Goal: Task Accomplishment & Management: Complete application form

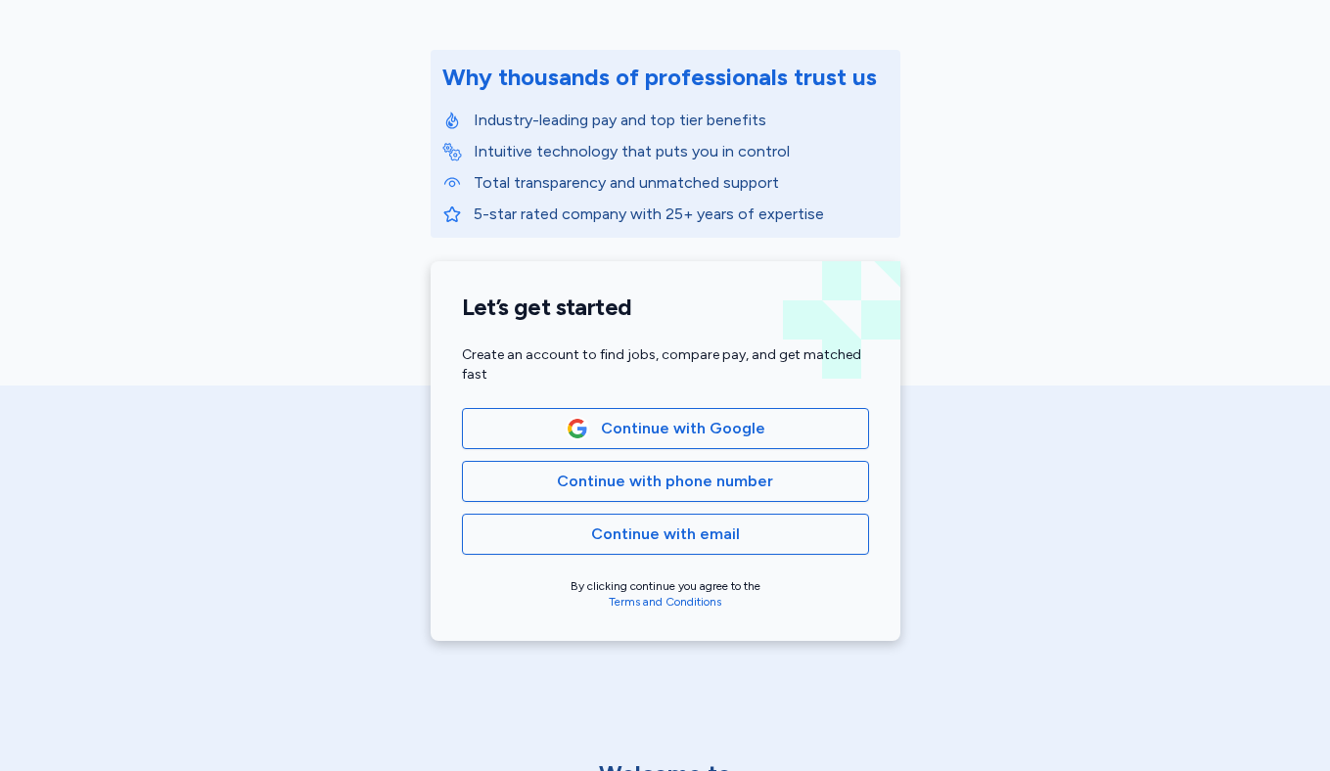
scroll to position [220, 0]
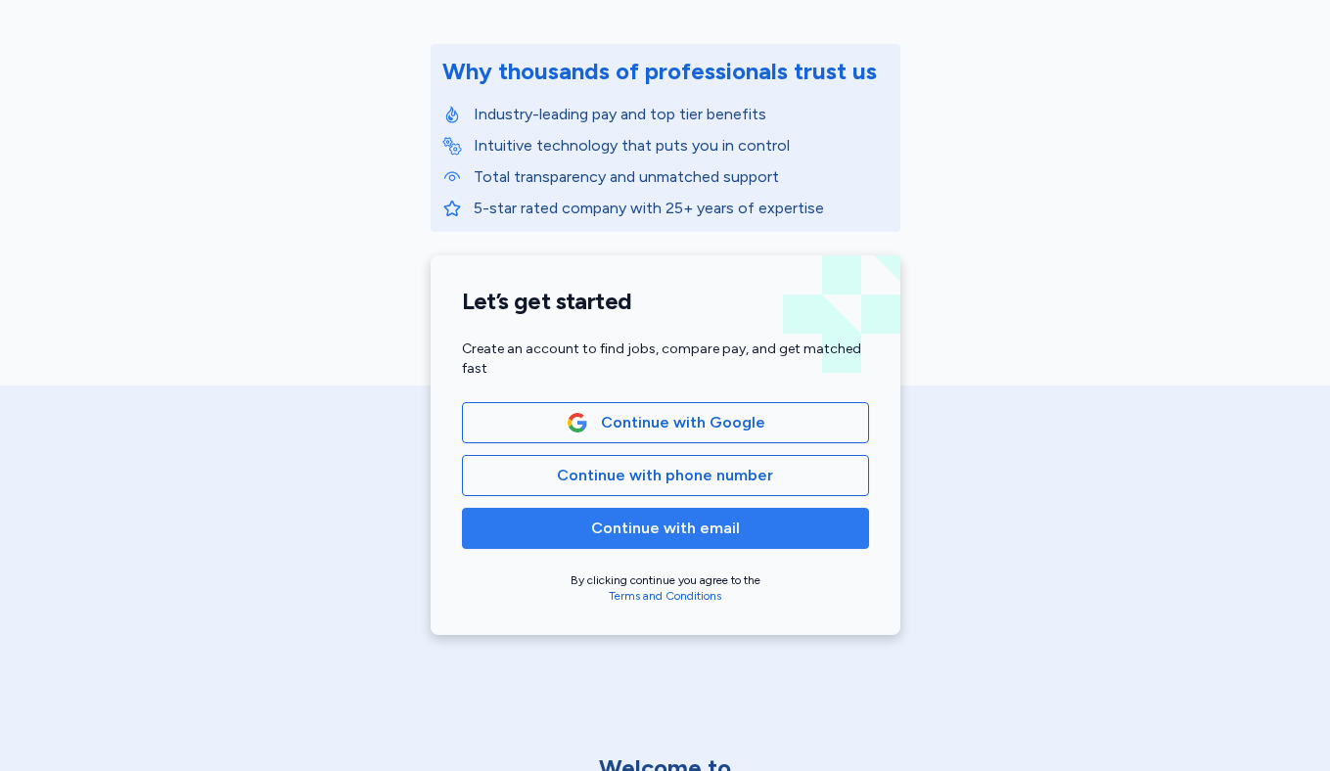
click at [629, 538] on span "Continue with email" at bounding box center [665, 528] width 149 height 23
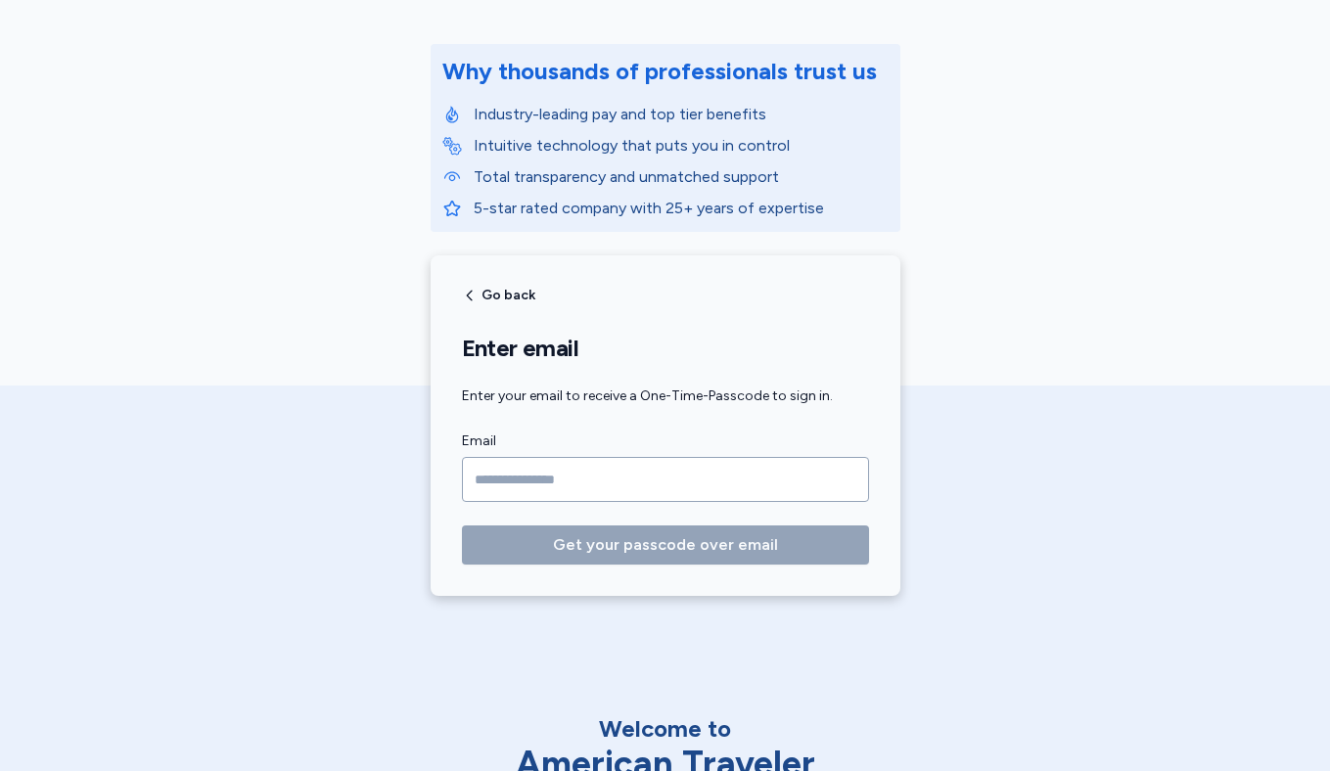
click at [577, 479] on input "Email" at bounding box center [665, 479] width 407 height 45
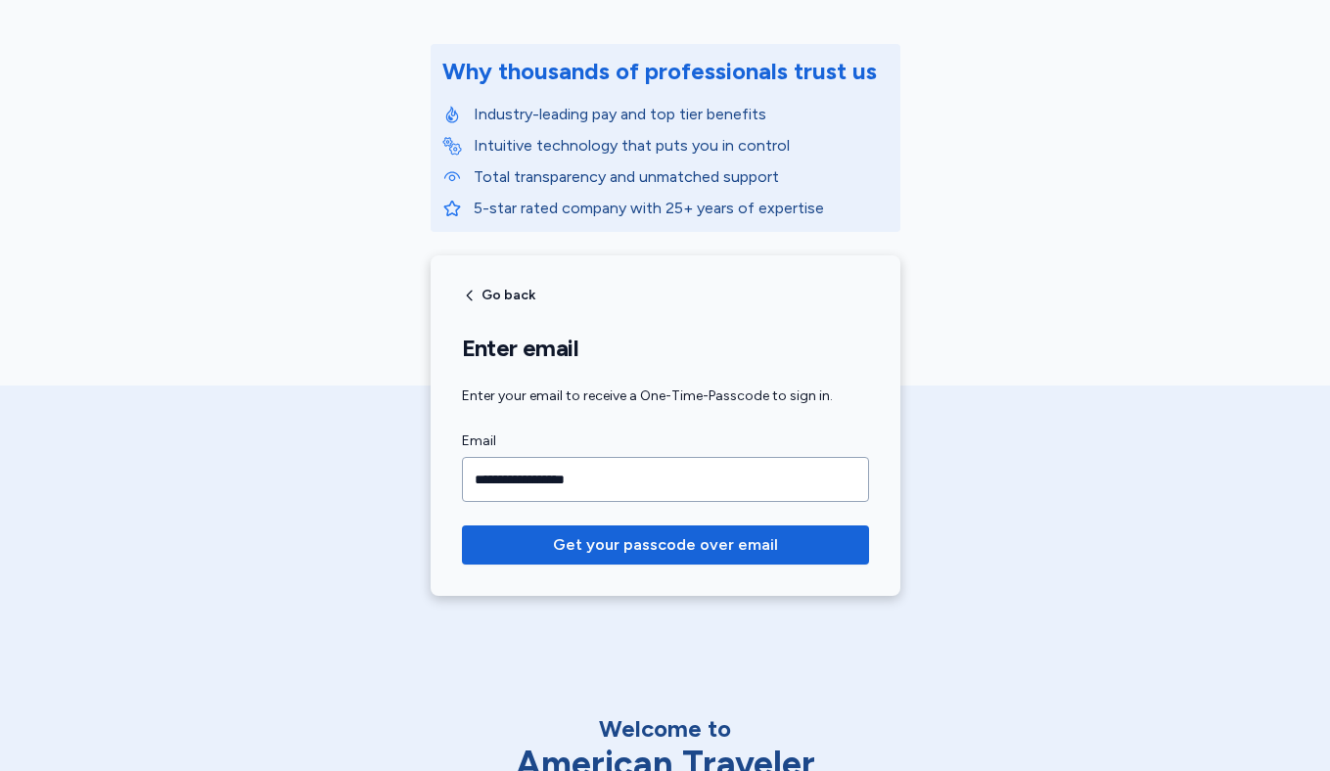
type input "**********"
click at [462, 525] on button "Get your passcode over email" at bounding box center [665, 544] width 407 height 39
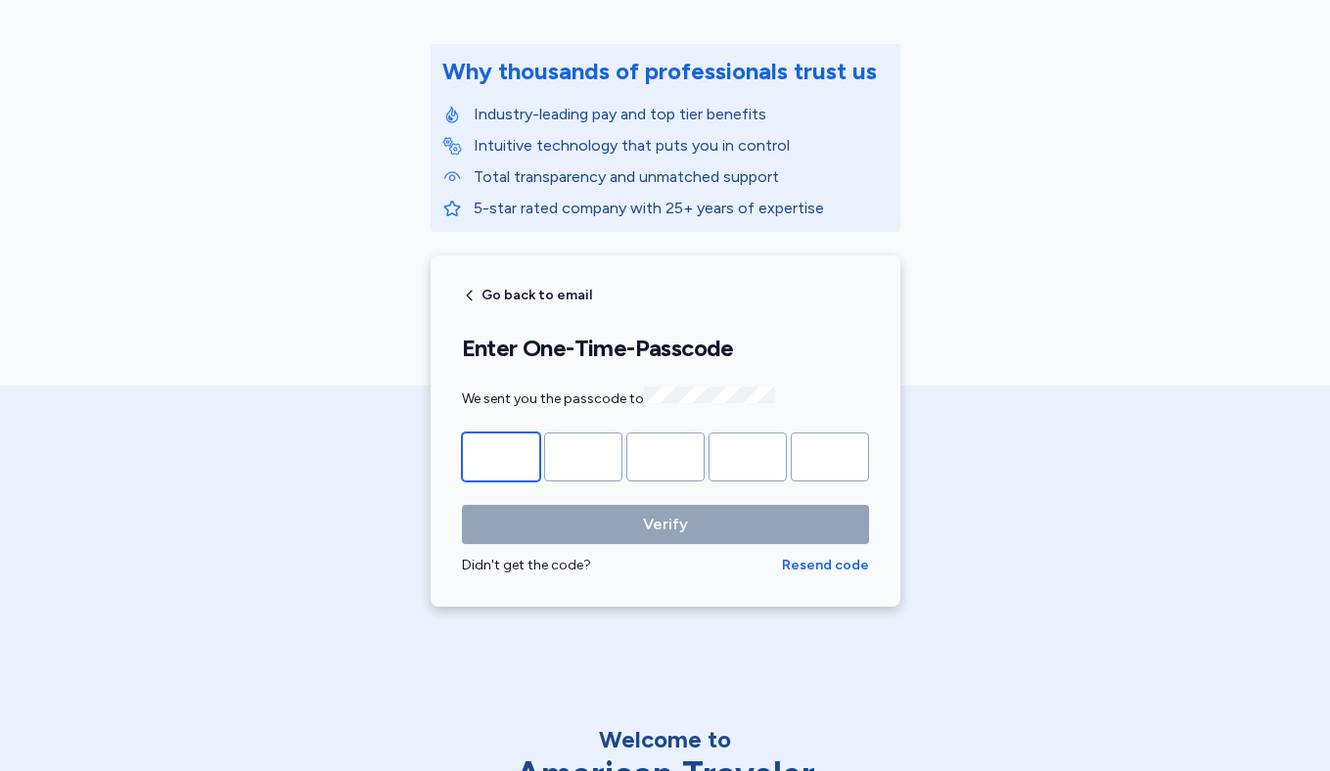
type input "*"
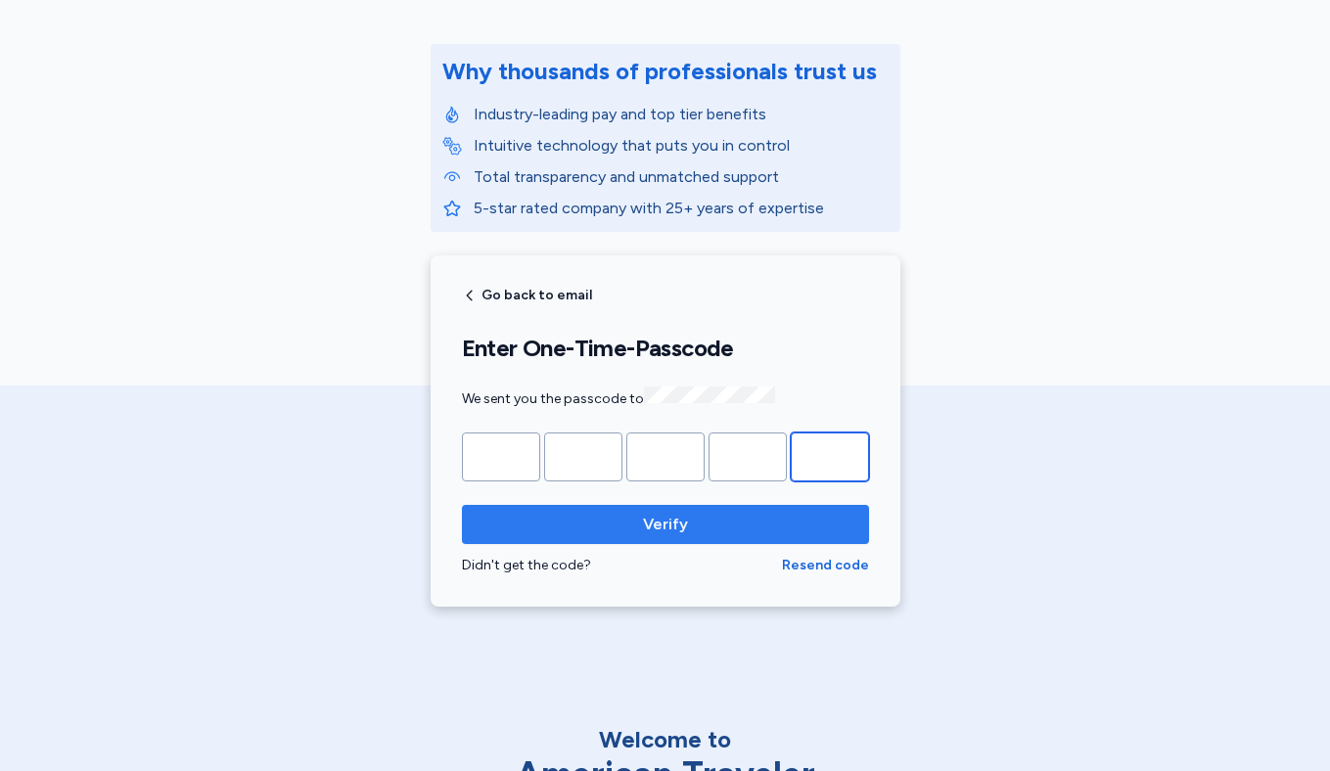
type input "*"
click at [686, 525] on span "Verify" at bounding box center [665, 524] width 45 height 23
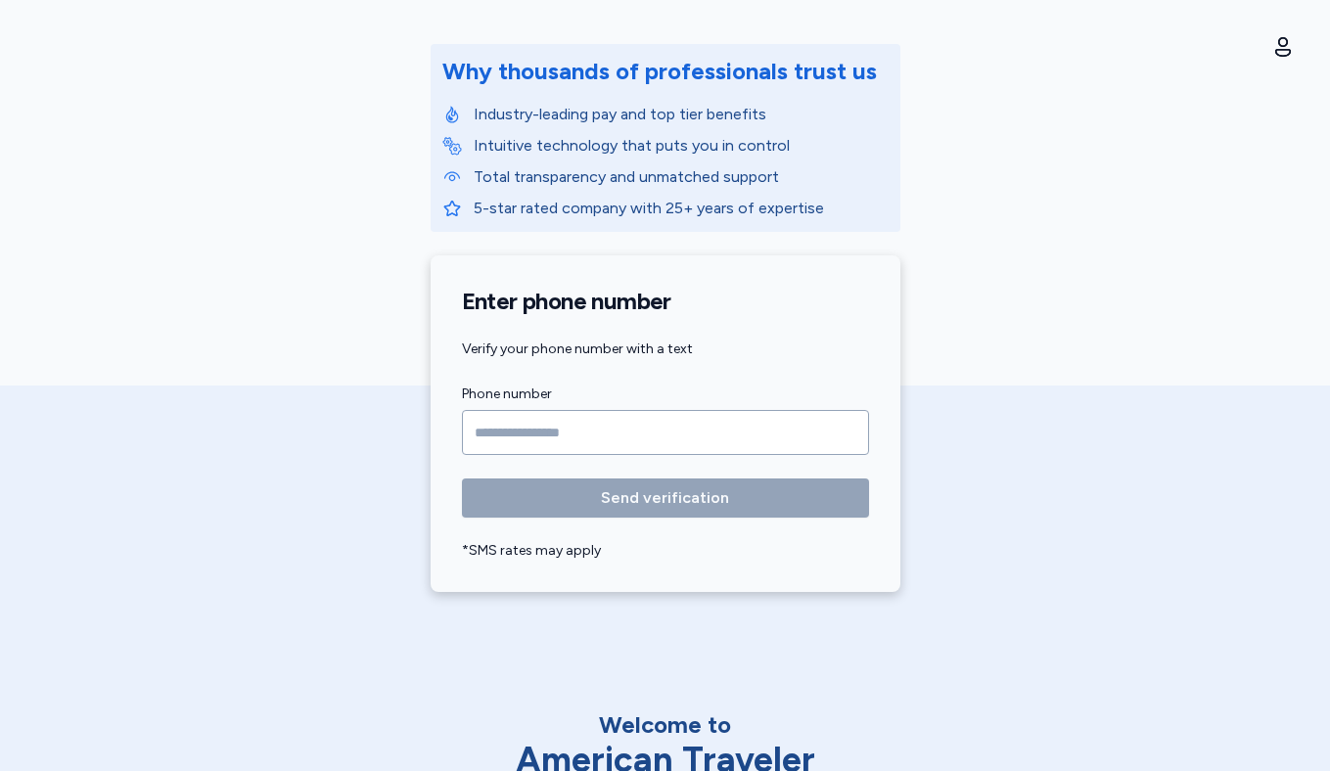
click at [518, 432] on input "Phone number" at bounding box center [665, 432] width 407 height 45
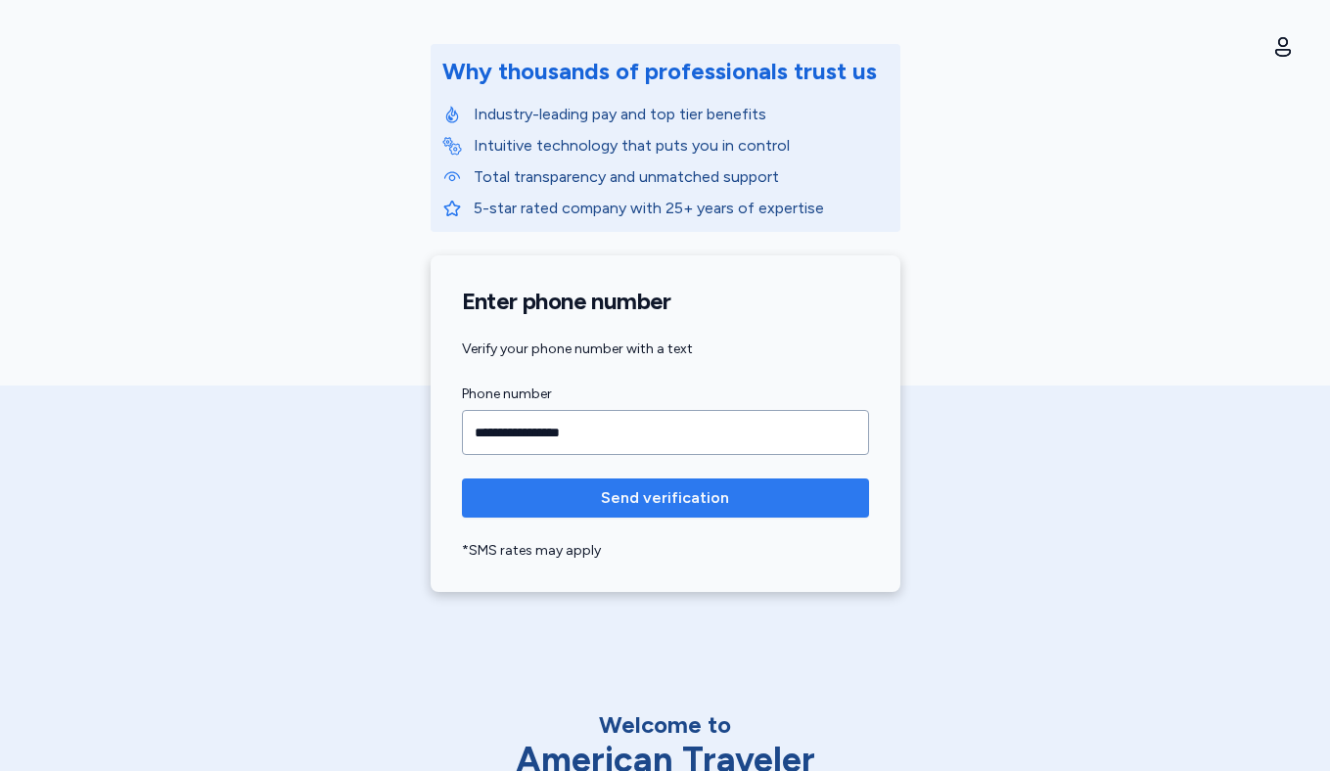
type input "**********"
click at [691, 496] on span "Send verification" at bounding box center [665, 497] width 128 height 23
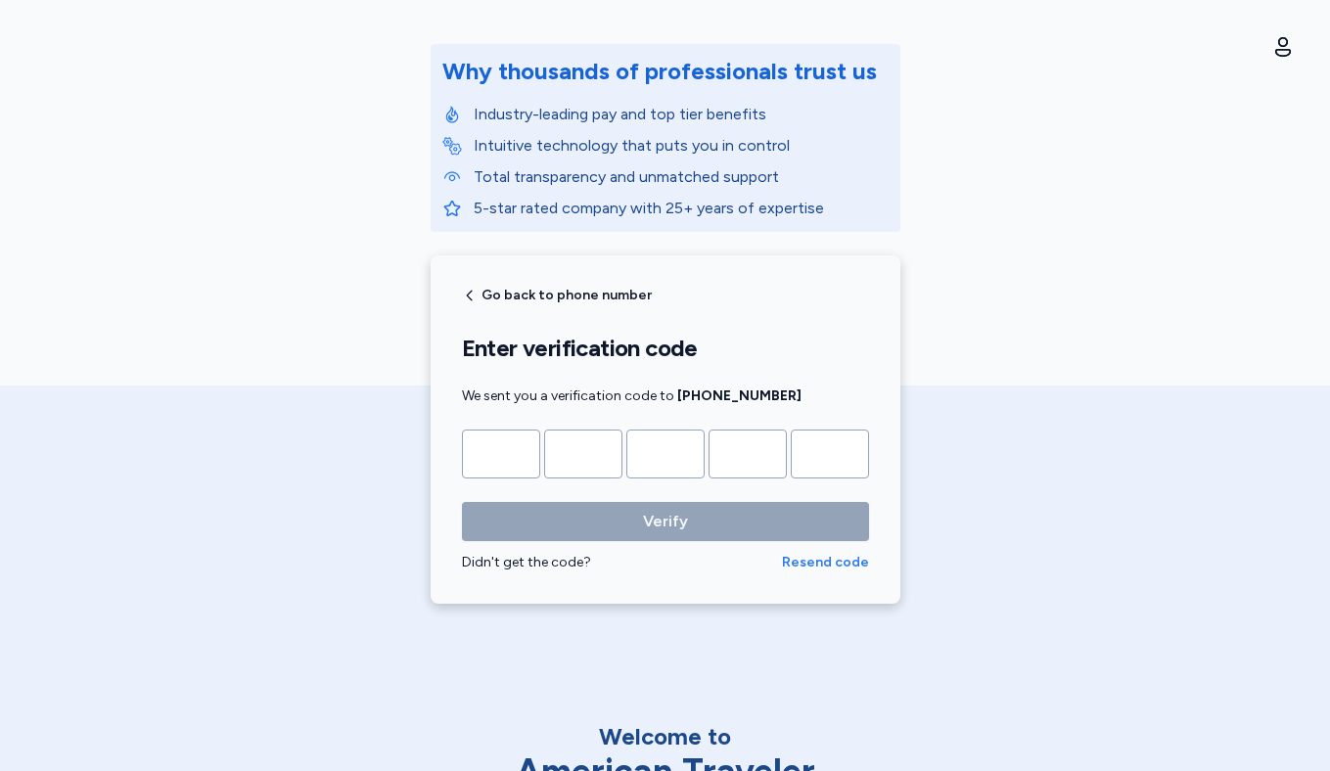
click at [825, 563] on span "Resend code" at bounding box center [825, 563] width 87 height 20
click at [553, 568] on div "Didn't get the code?" at bounding box center [622, 563] width 320 height 20
click at [544, 565] on div "Didn't get the code?" at bounding box center [622, 563] width 320 height 20
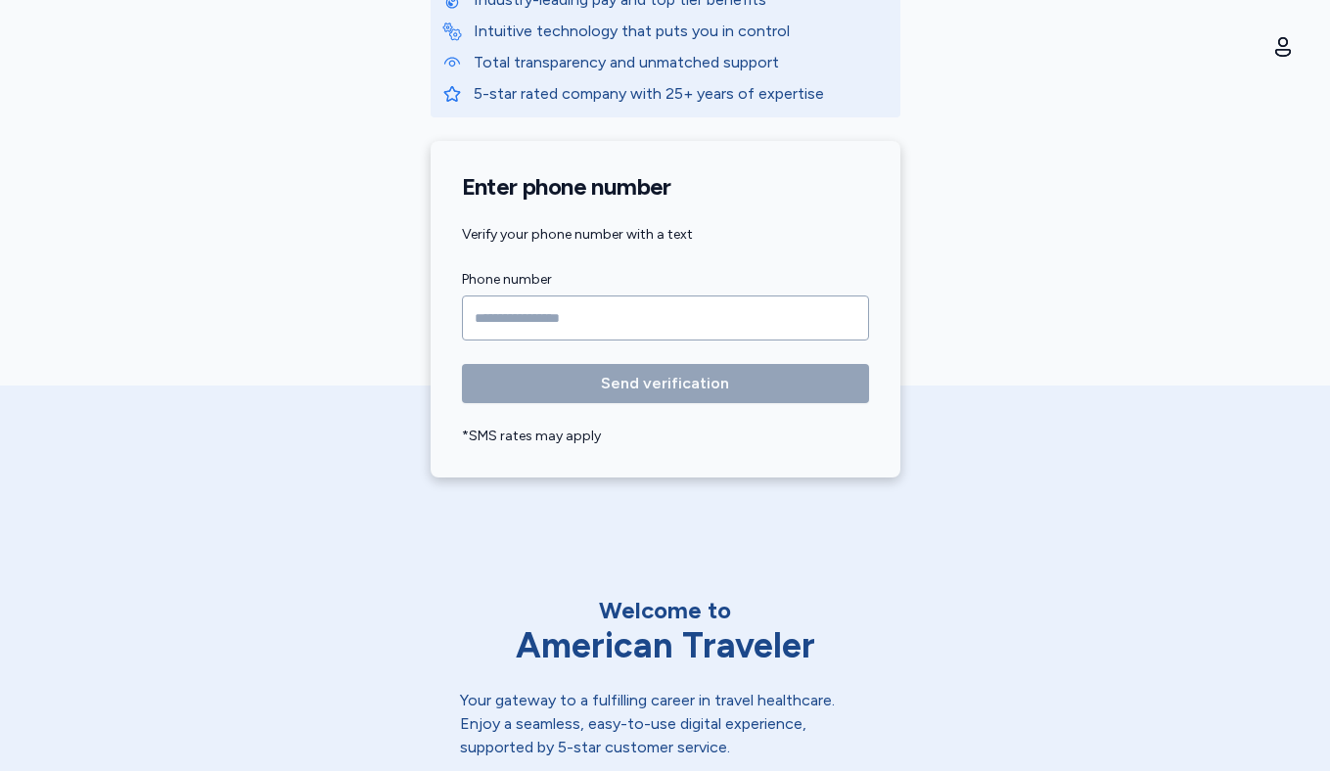
scroll to position [355, 0]
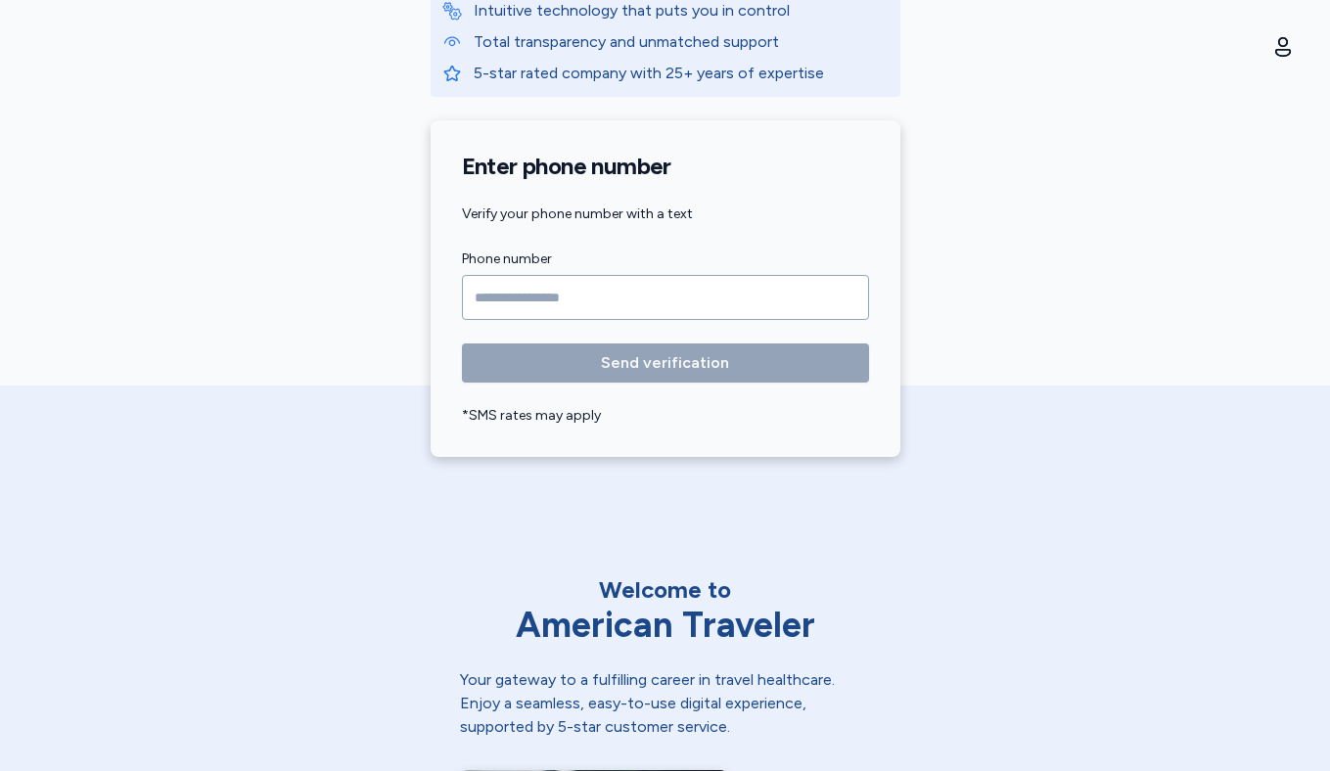
click at [515, 298] on input "Phone number" at bounding box center [665, 297] width 407 height 45
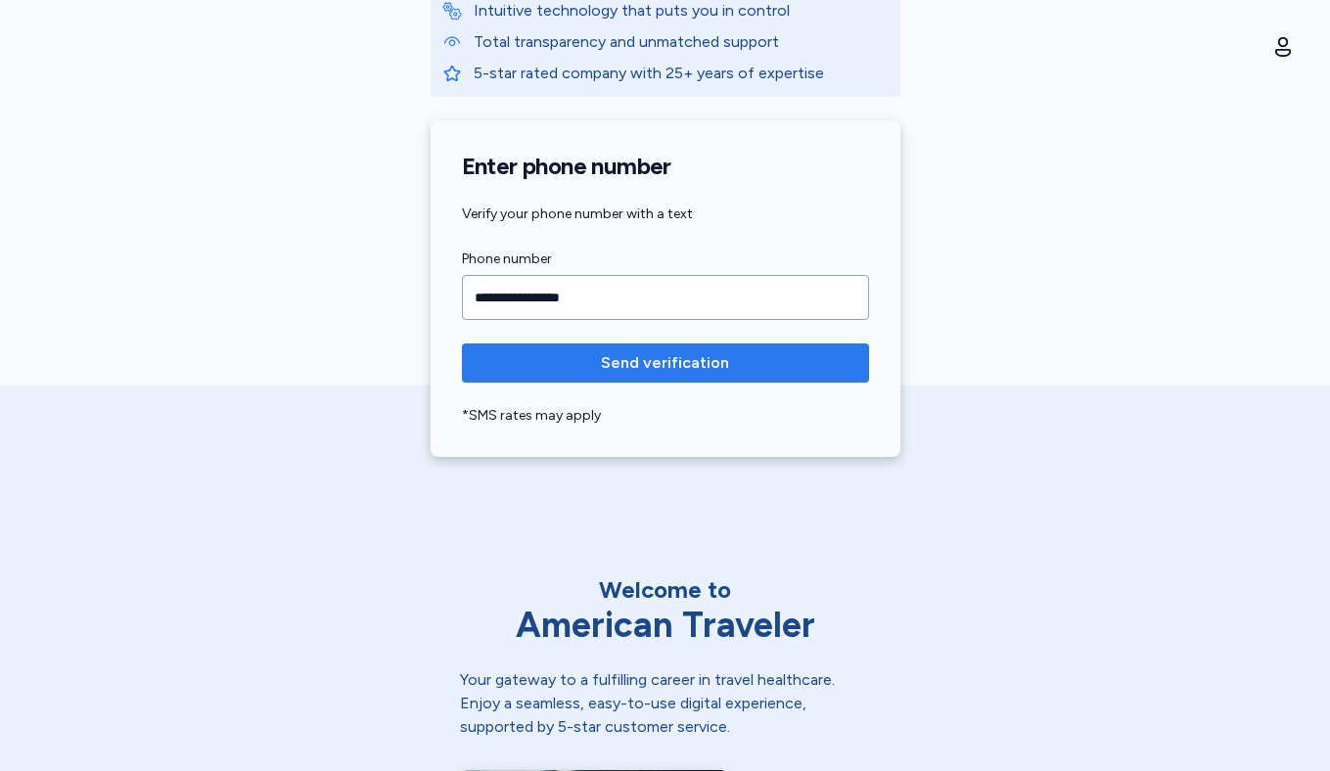
type input "**********"
click at [663, 367] on span "Send verification" at bounding box center [665, 362] width 128 height 23
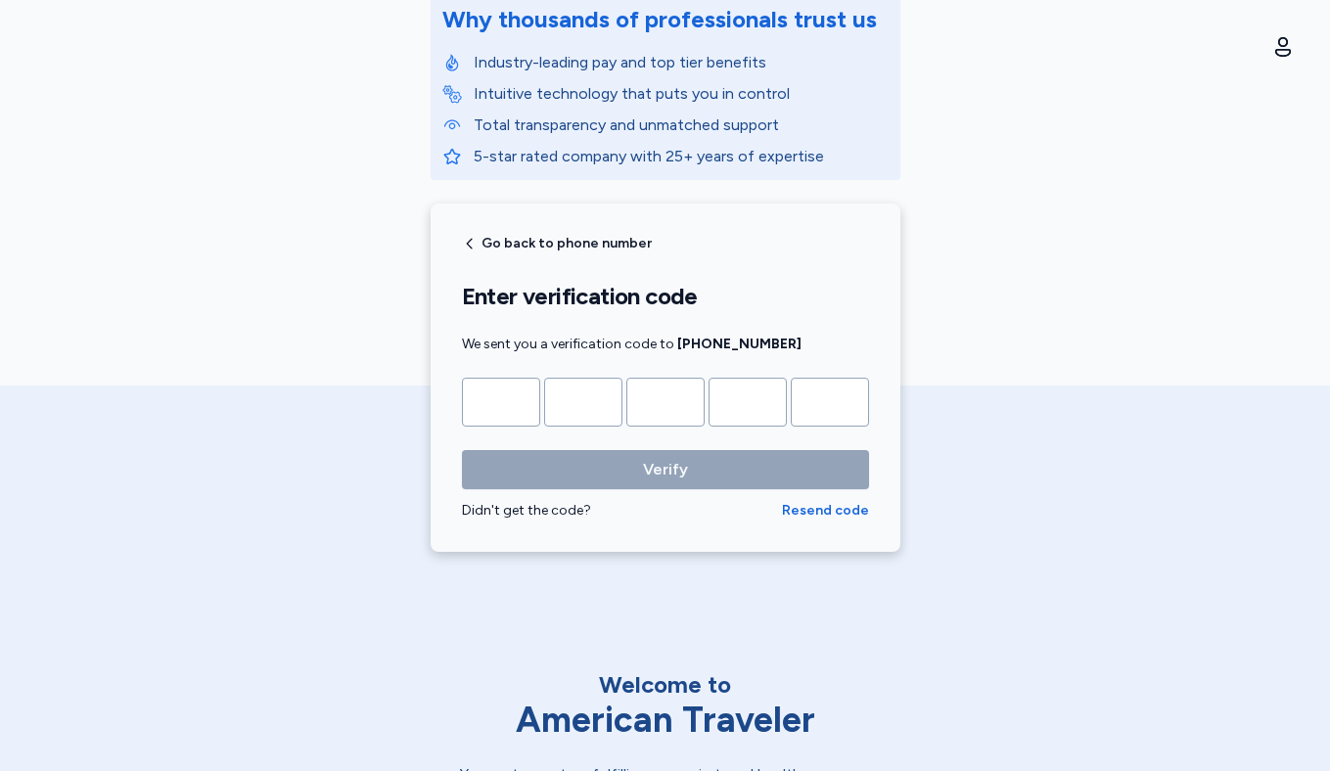
scroll to position [357, 0]
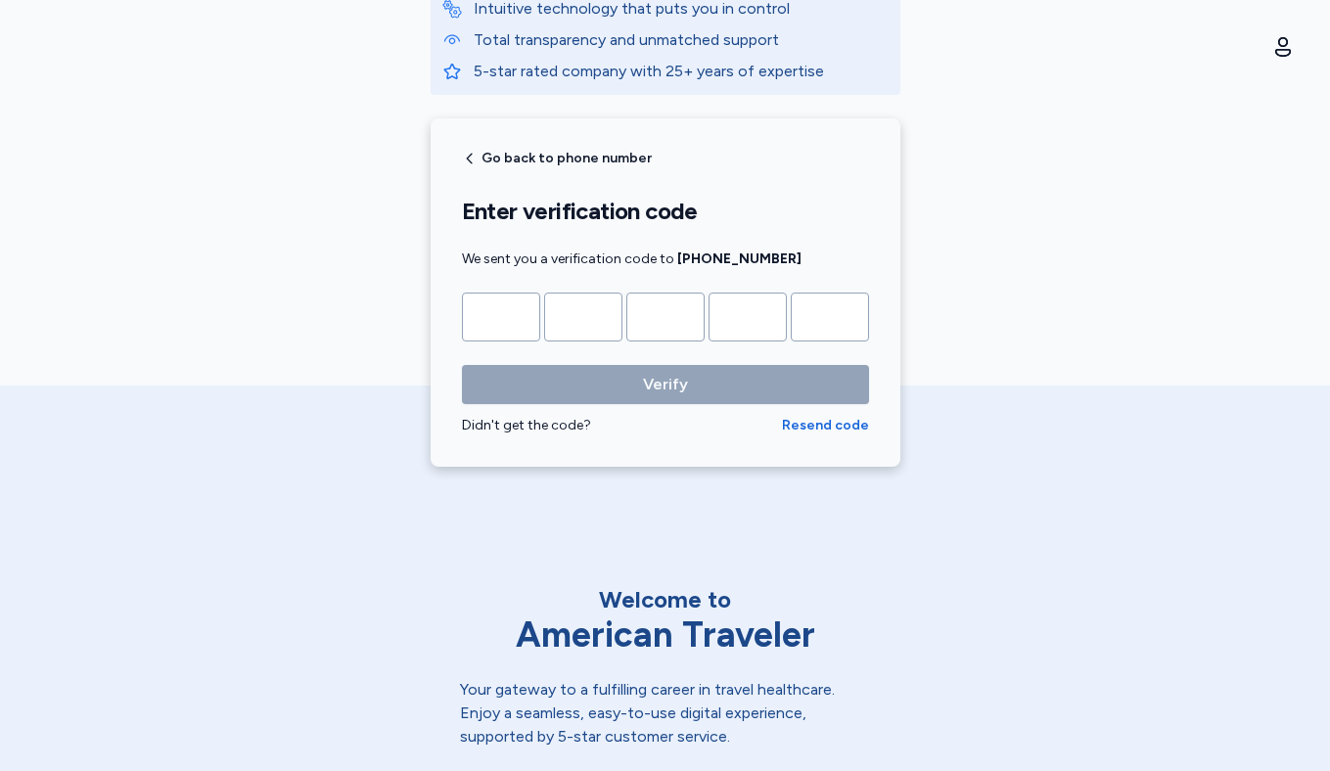
click at [507, 425] on div "Didn't get the code?" at bounding box center [622, 426] width 320 height 20
click at [561, 424] on div "Didn't get the code?" at bounding box center [622, 426] width 320 height 20
click at [848, 428] on span "Resend code" at bounding box center [825, 426] width 87 height 20
